Goal: Task Accomplishment & Management: Use online tool/utility

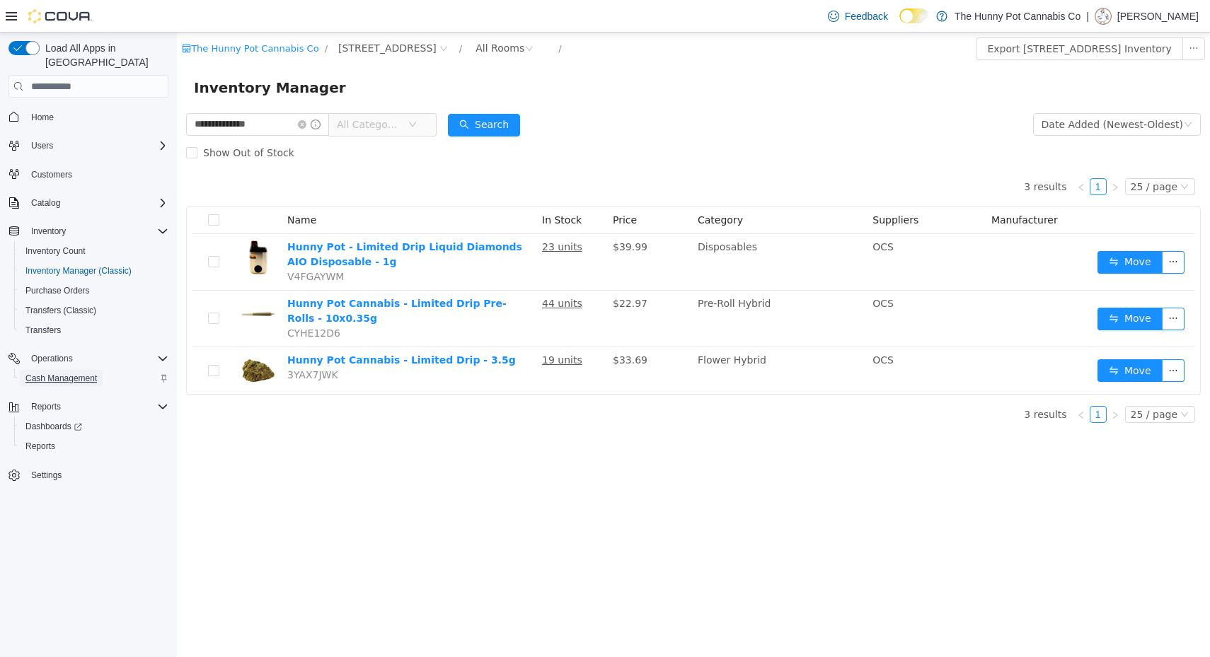
click at [76, 373] on span "Cash Management" at bounding box center [60, 378] width 71 height 11
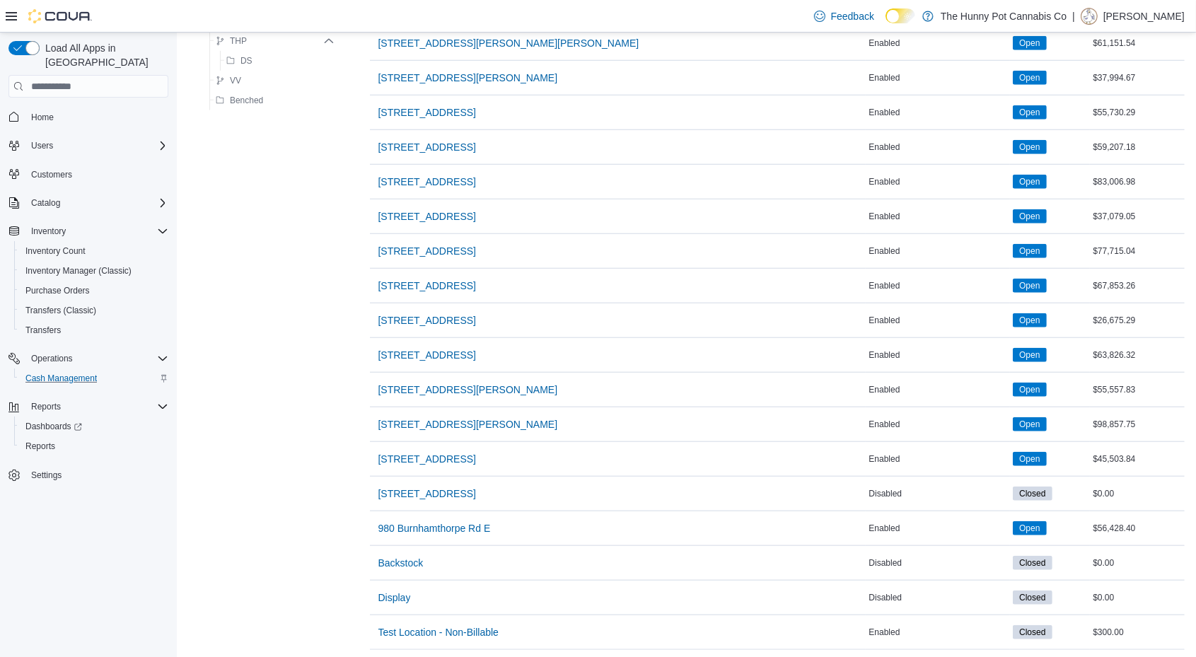
scroll to position [1107, 0]
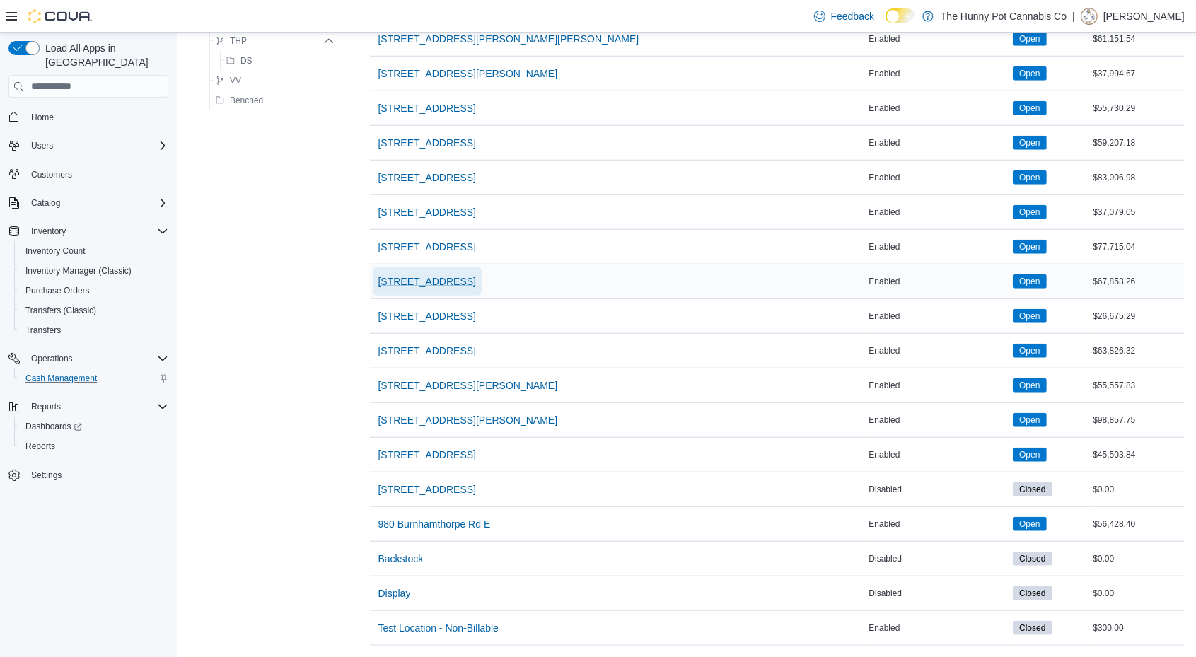
click at [437, 274] on span "[STREET_ADDRESS]" at bounding box center [427, 281] width 98 height 14
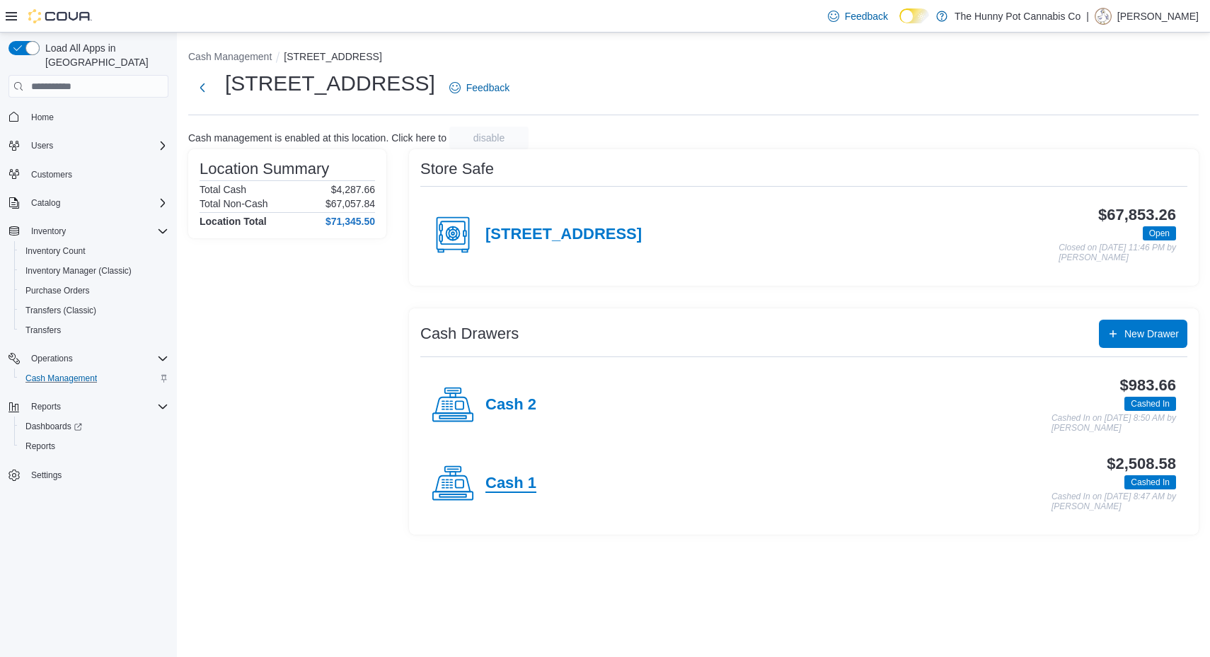
click at [506, 483] on h4 "Cash 1" at bounding box center [510, 484] width 51 height 18
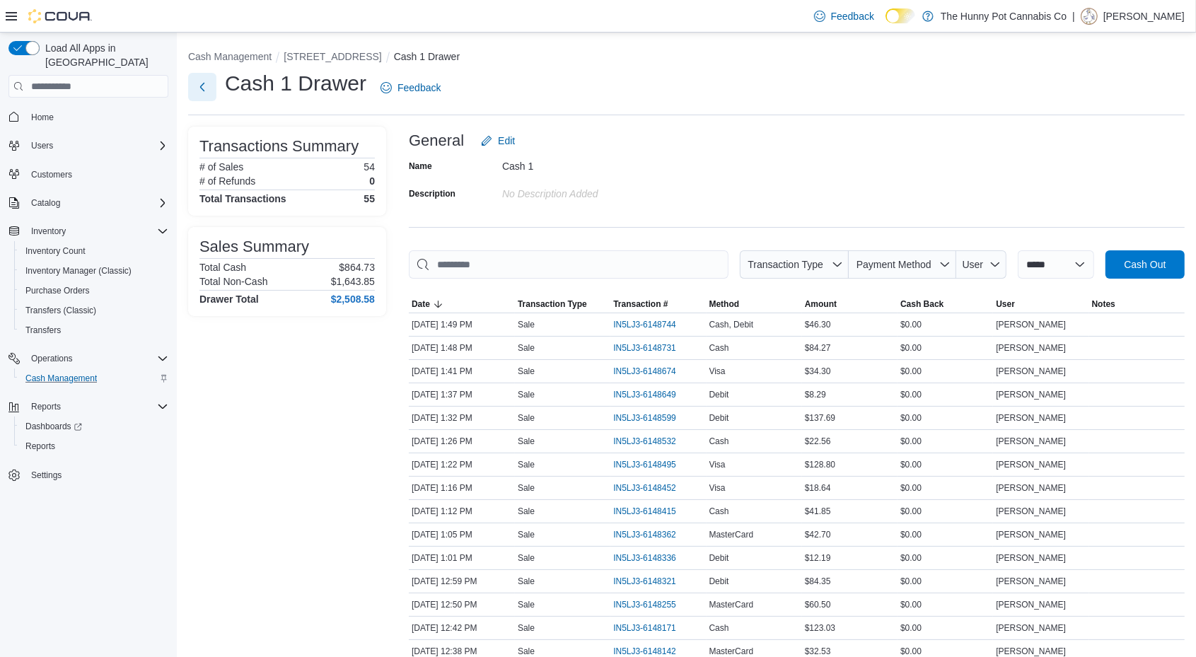
click at [197, 91] on button "Next" at bounding box center [202, 87] width 28 height 28
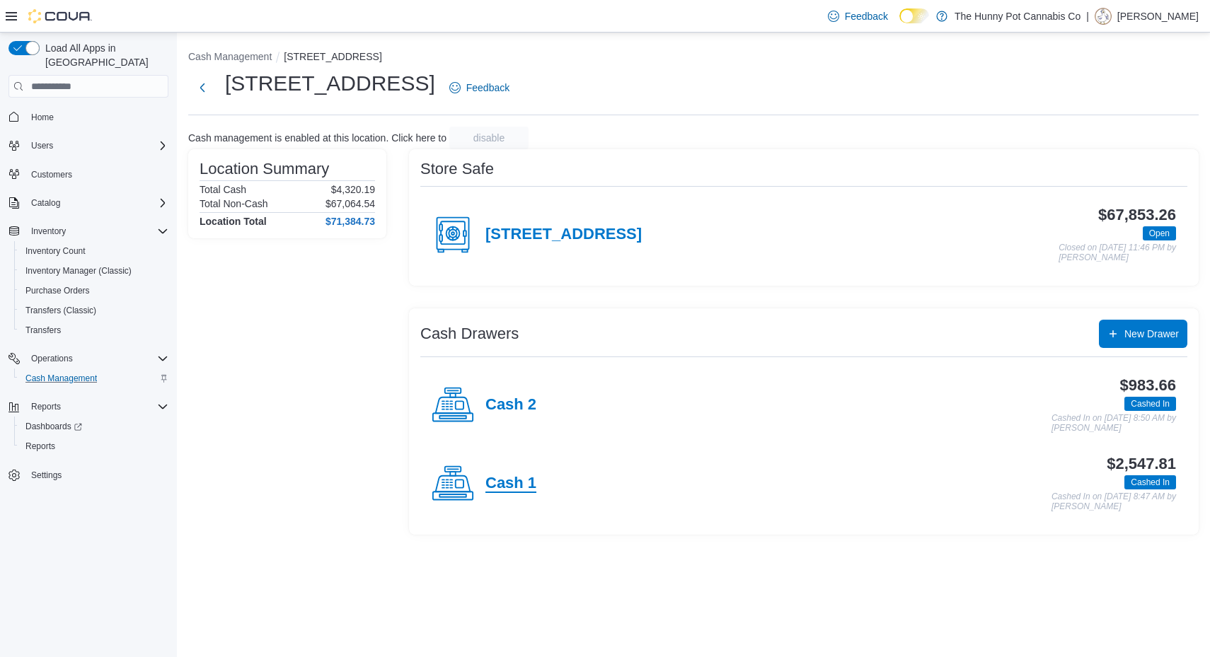
click at [516, 475] on h4 "Cash 1" at bounding box center [510, 484] width 51 height 18
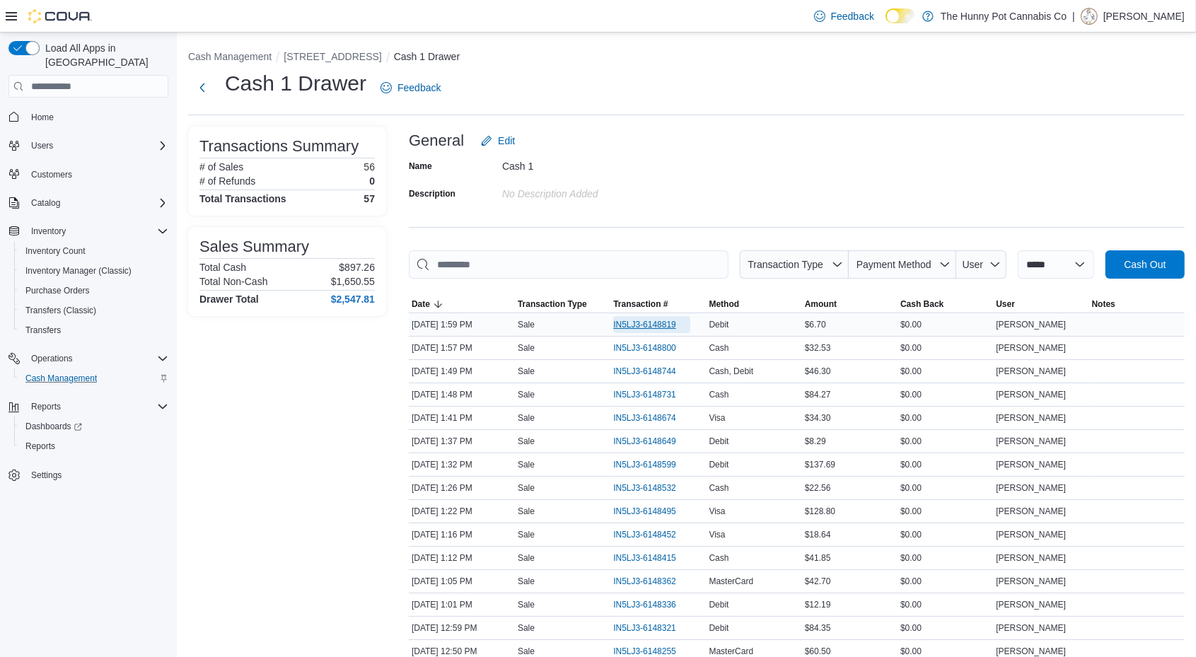
click at [652, 320] on span "IN5LJ3-6148819" at bounding box center [644, 324] width 63 height 11
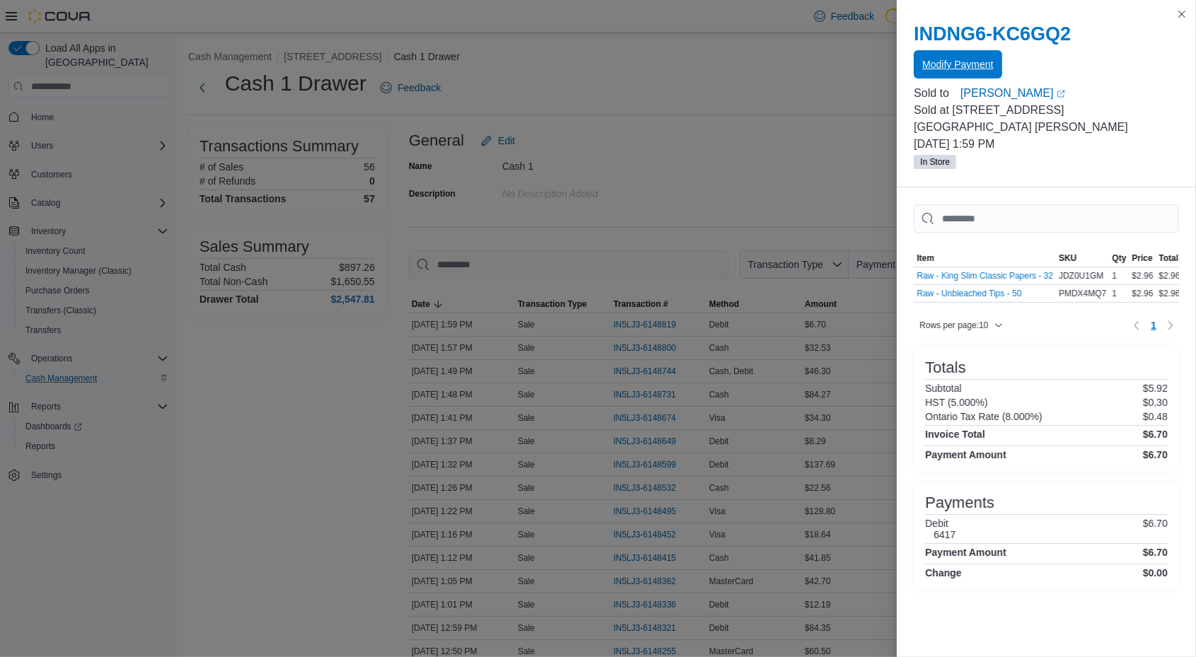
click at [937, 64] on span "Modify Payment" at bounding box center [957, 64] width 71 height 14
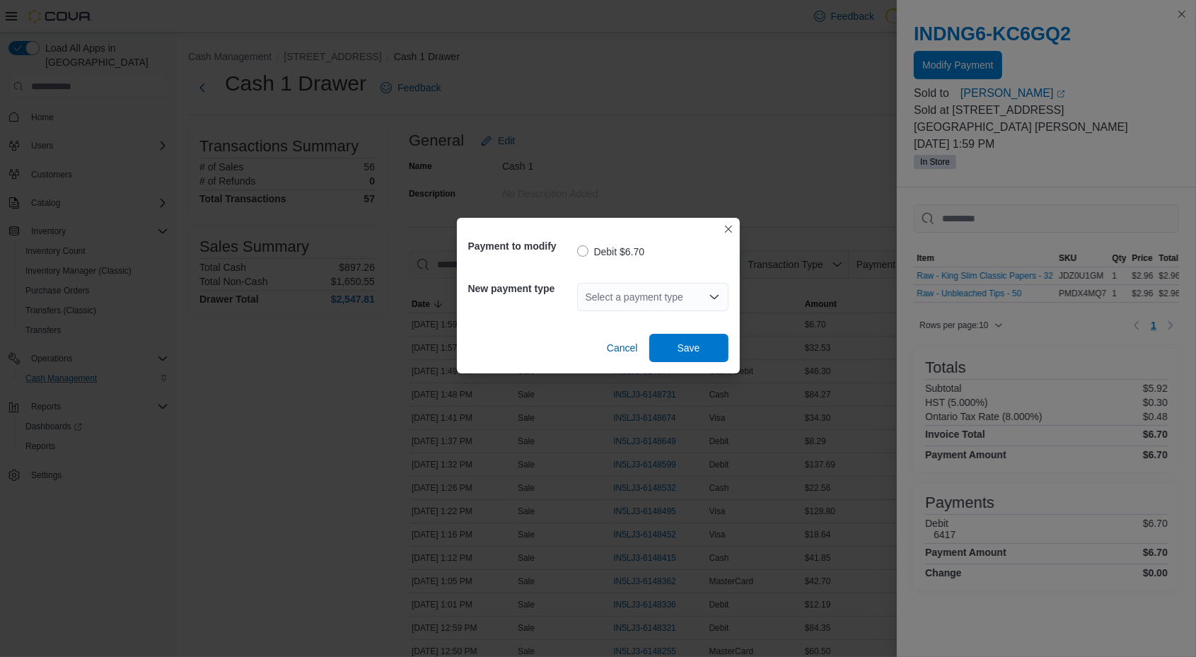
click at [630, 299] on div "Select a payment type" at bounding box center [652, 297] width 151 height 28
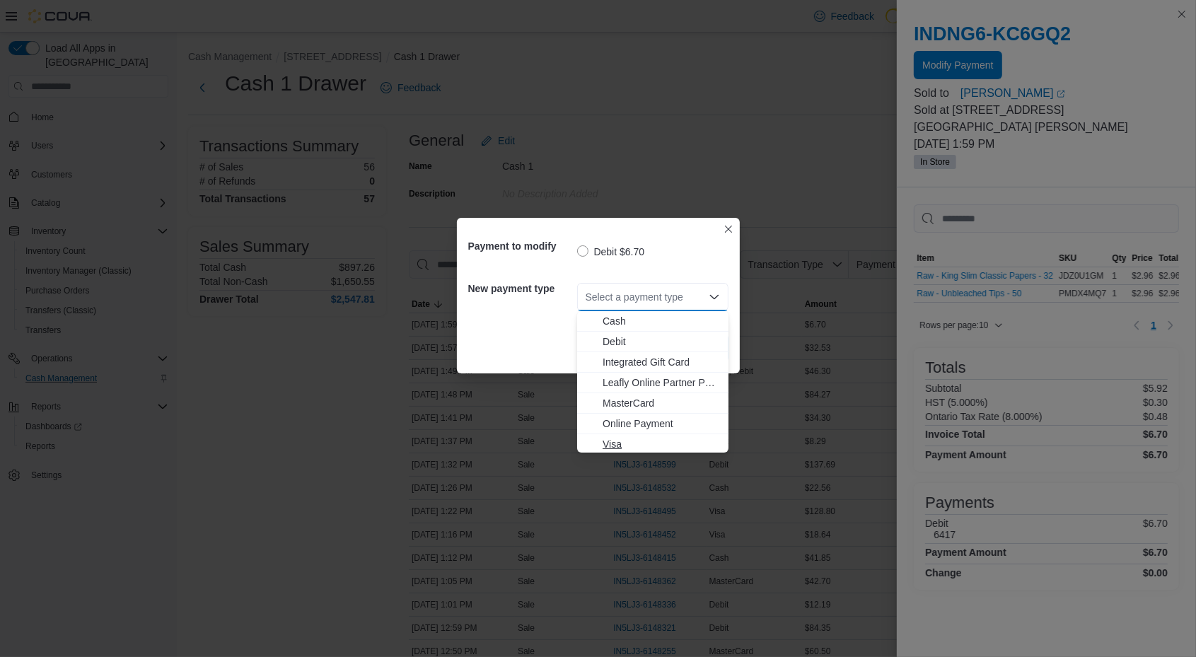
click at [626, 437] on span "Visa" at bounding box center [661, 444] width 117 height 14
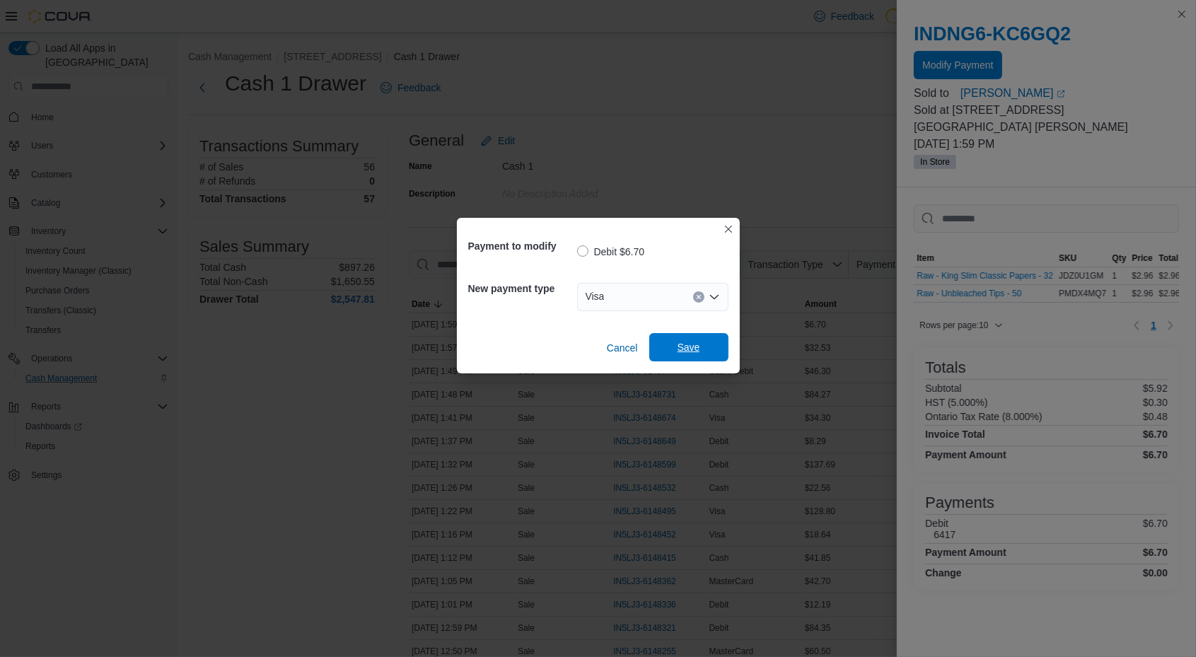
click at [697, 340] on span "Save" at bounding box center [689, 347] width 62 height 28
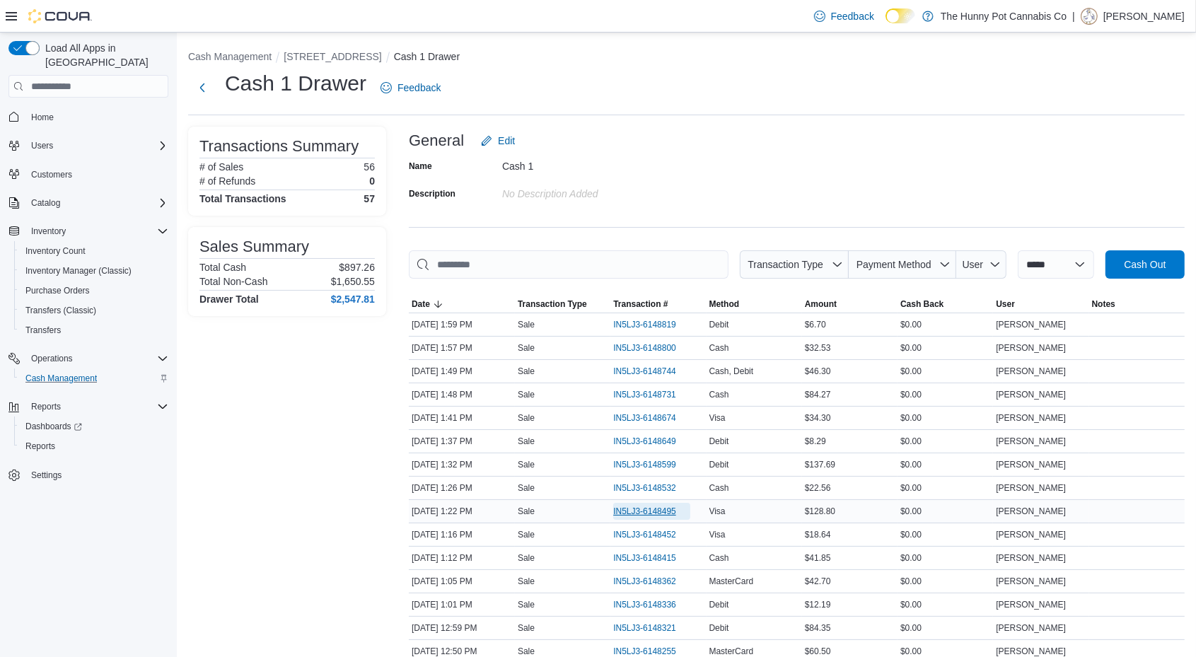
click at [634, 507] on span "IN5LJ3-6148495" at bounding box center [644, 511] width 63 height 11
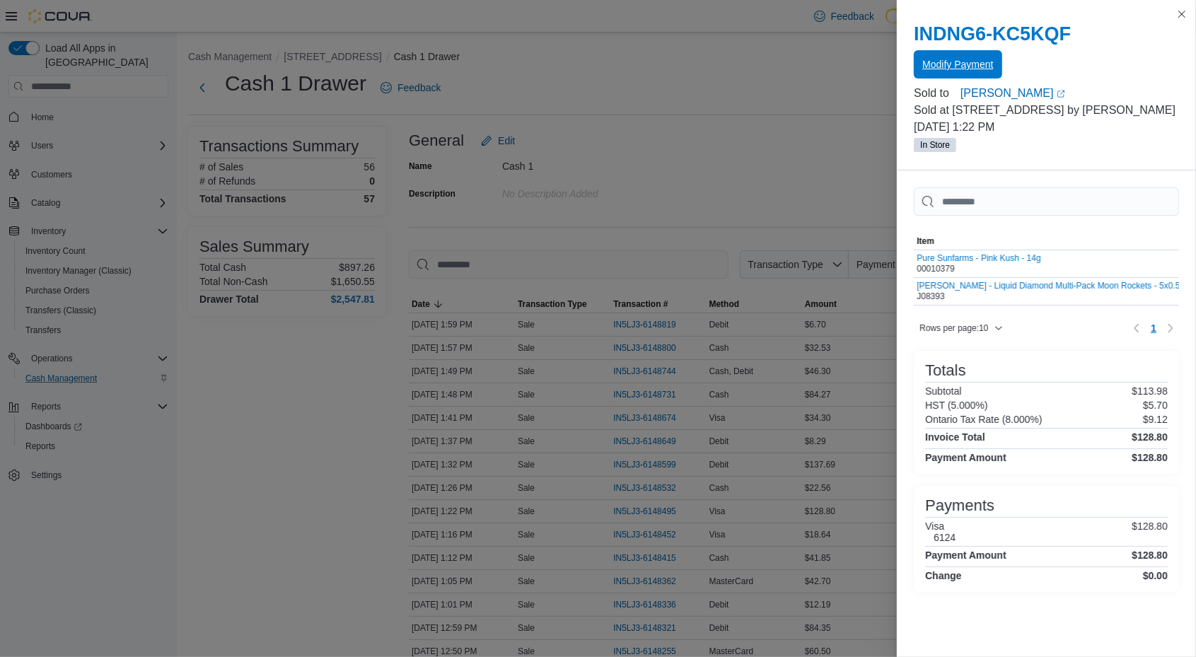
click at [944, 57] on span "Modify Payment" at bounding box center [957, 64] width 71 height 28
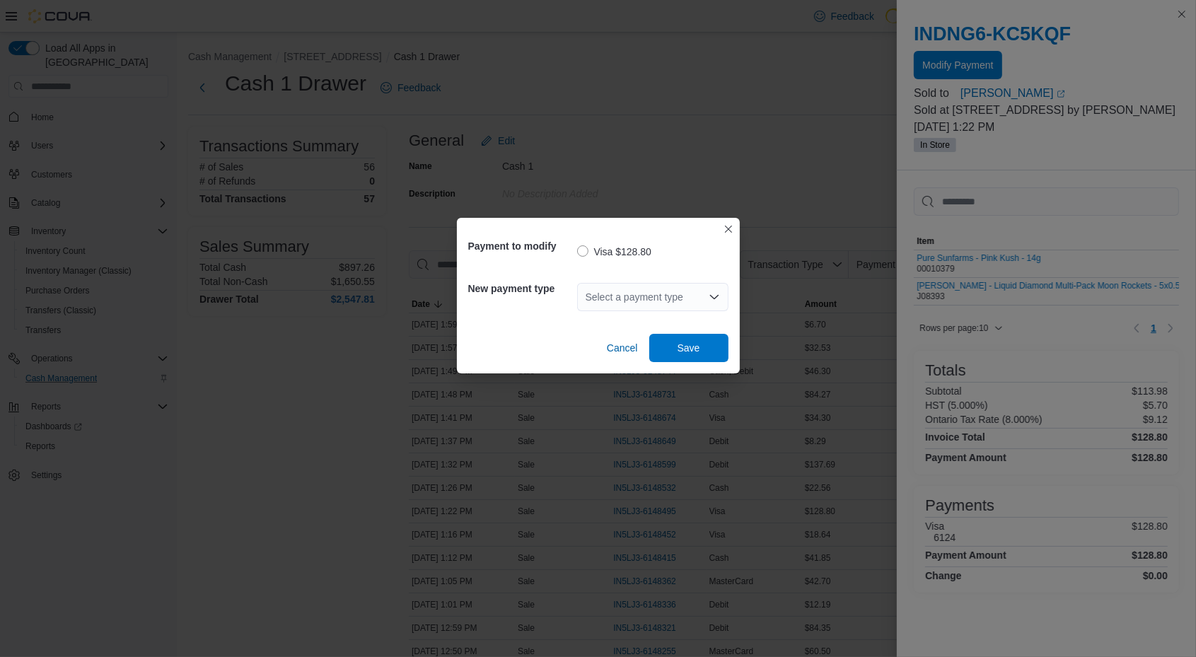
click at [598, 304] on div "Select a payment type" at bounding box center [652, 297] width 151 height 28
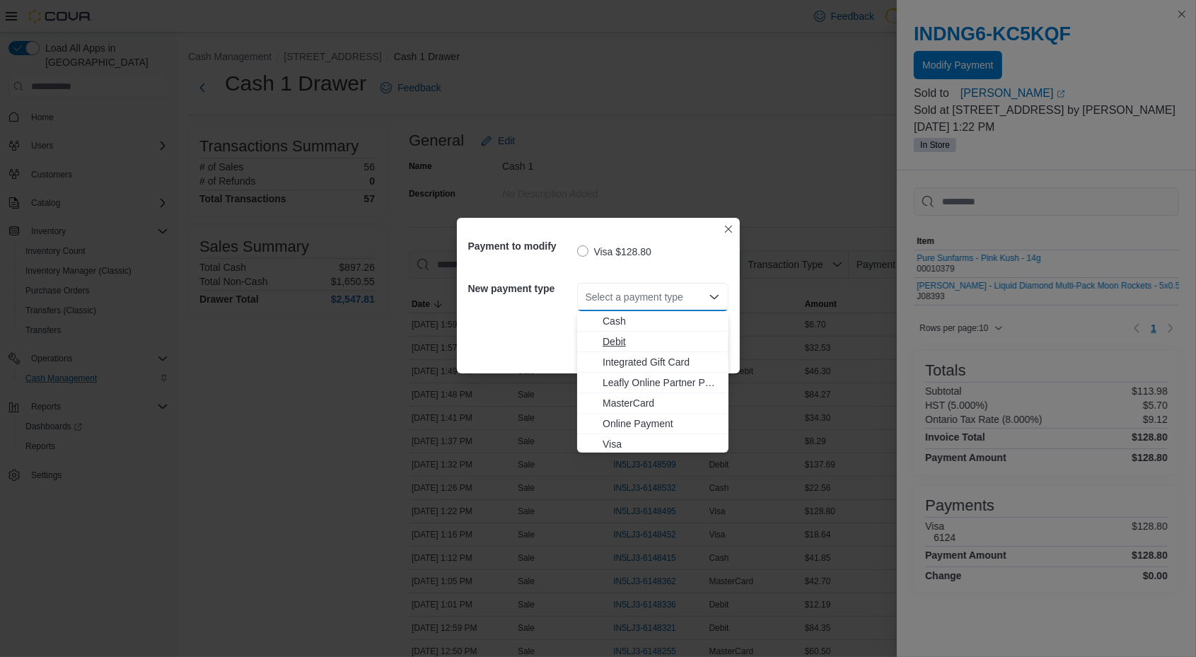
click at [626, 349] on span "Debit" at bounding box center [661, 342] width 117 height 14
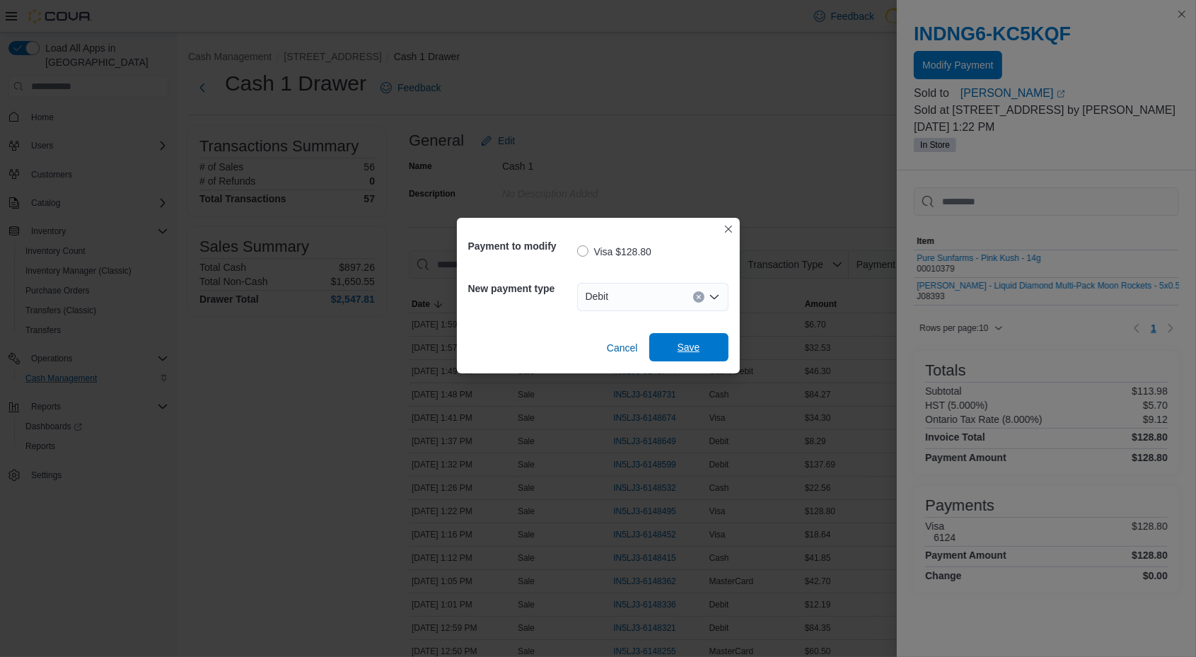
click at [690, 333] on div "Cancel Save" at bounding box center [598, 343] width 260 height 40
click at [676, 342] on span "Save" at bounding box center [689, 347] width 62 height 28
